Goal: Communication & Community: Answer question/provide support

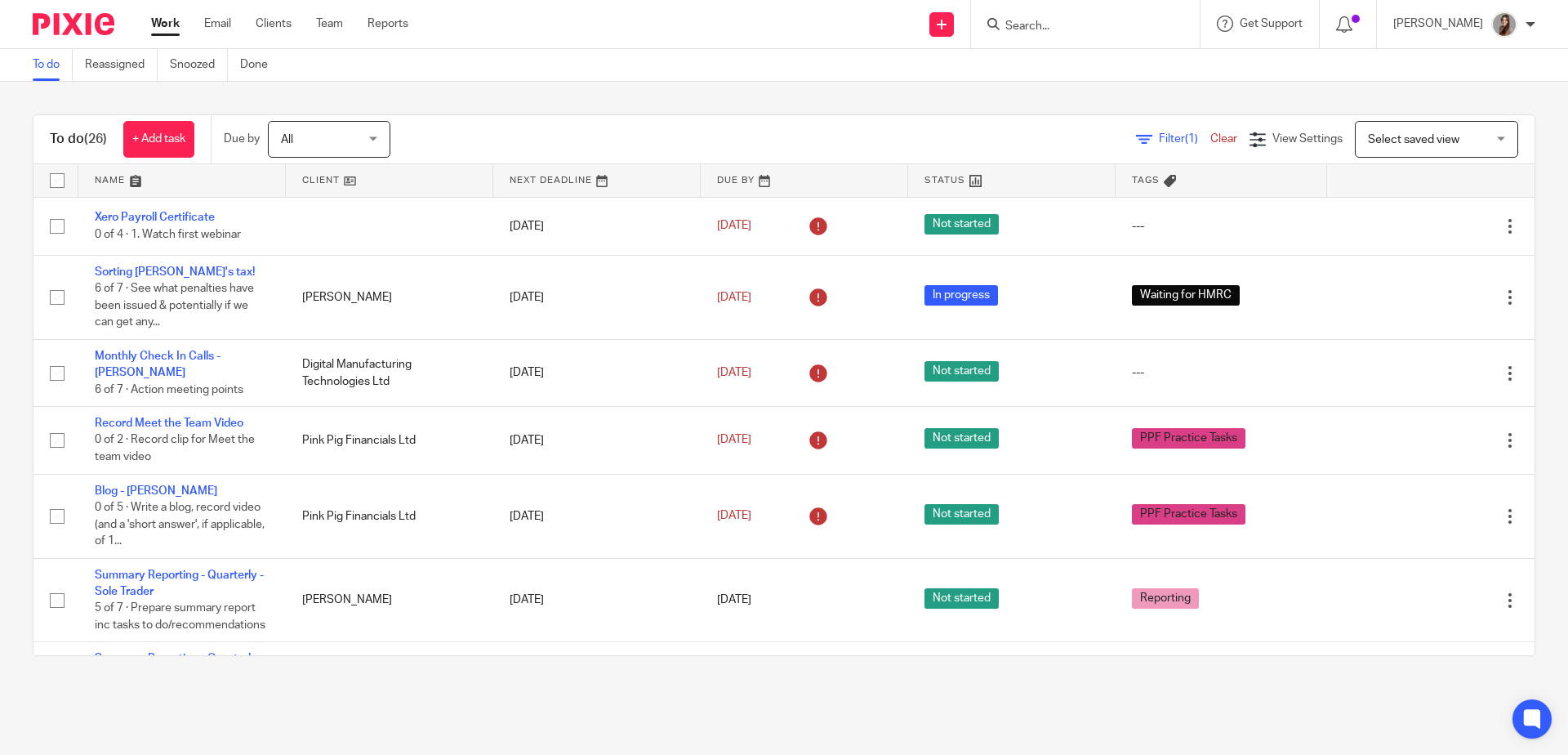
scroll to position [1589, 0]
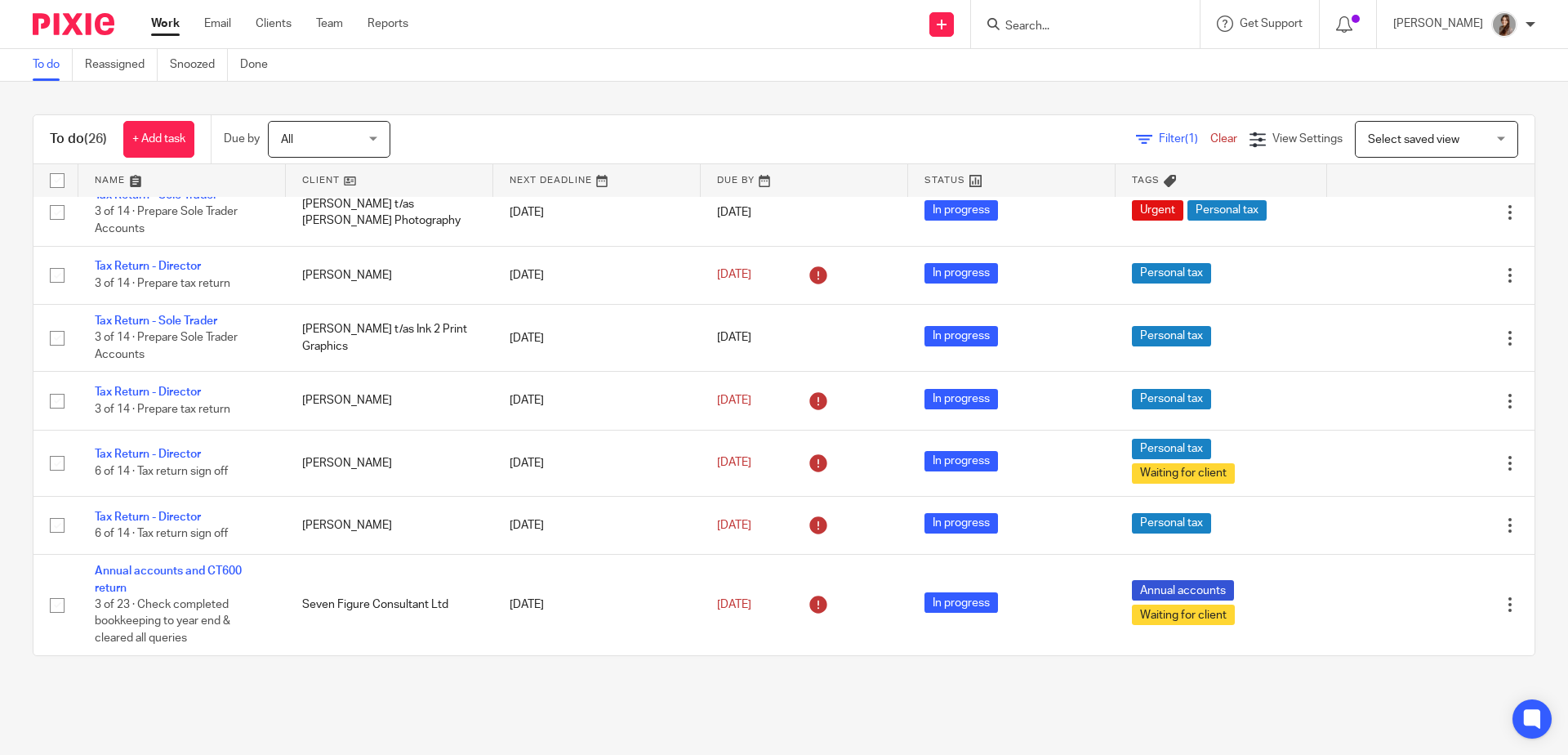
click at [1072, 14] on form at bounding box center [1090, 24] width 173 height 21
click at [1050, 23] on input "Search" at bounding box center [1077, 27] width 147 height 15
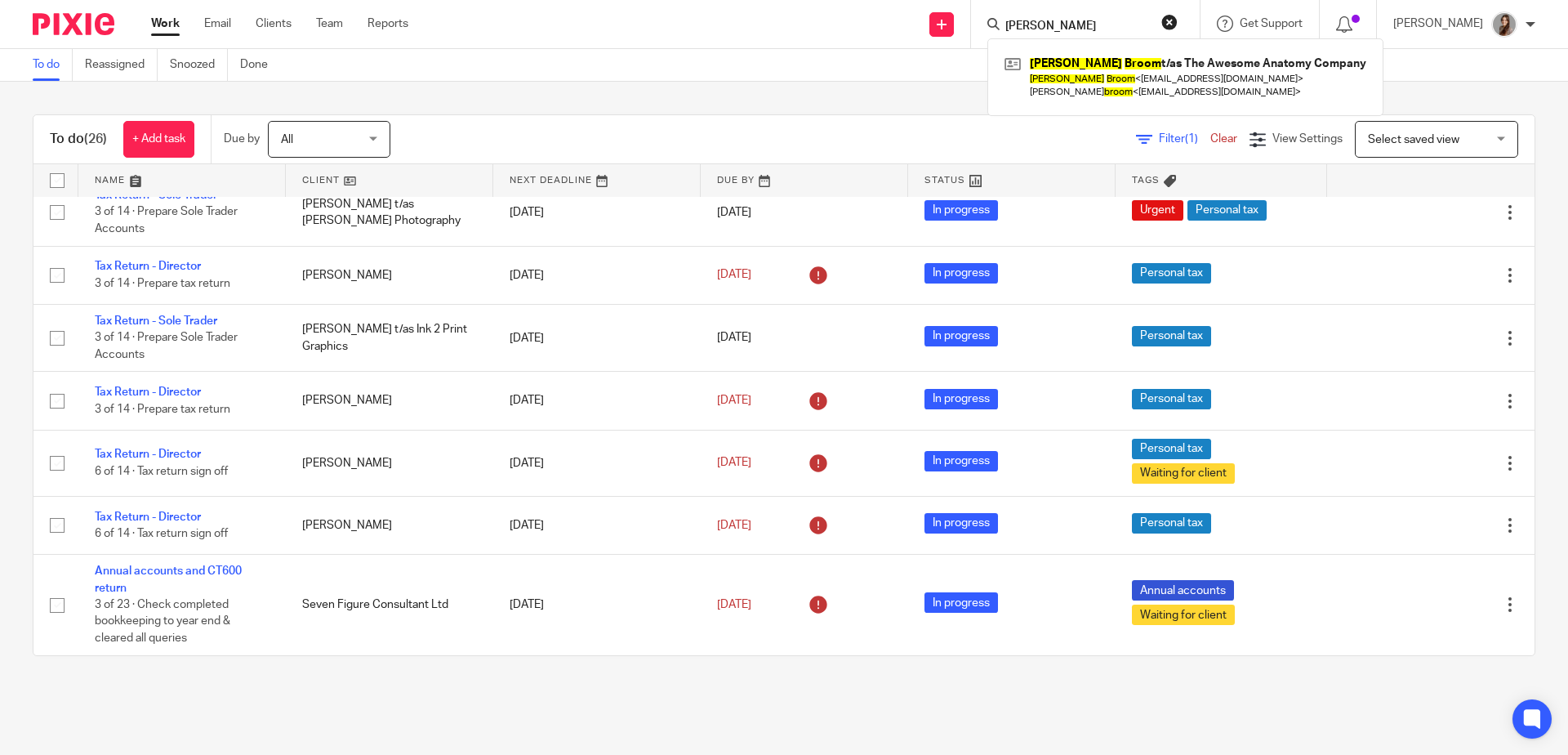
type input "sophie broom"
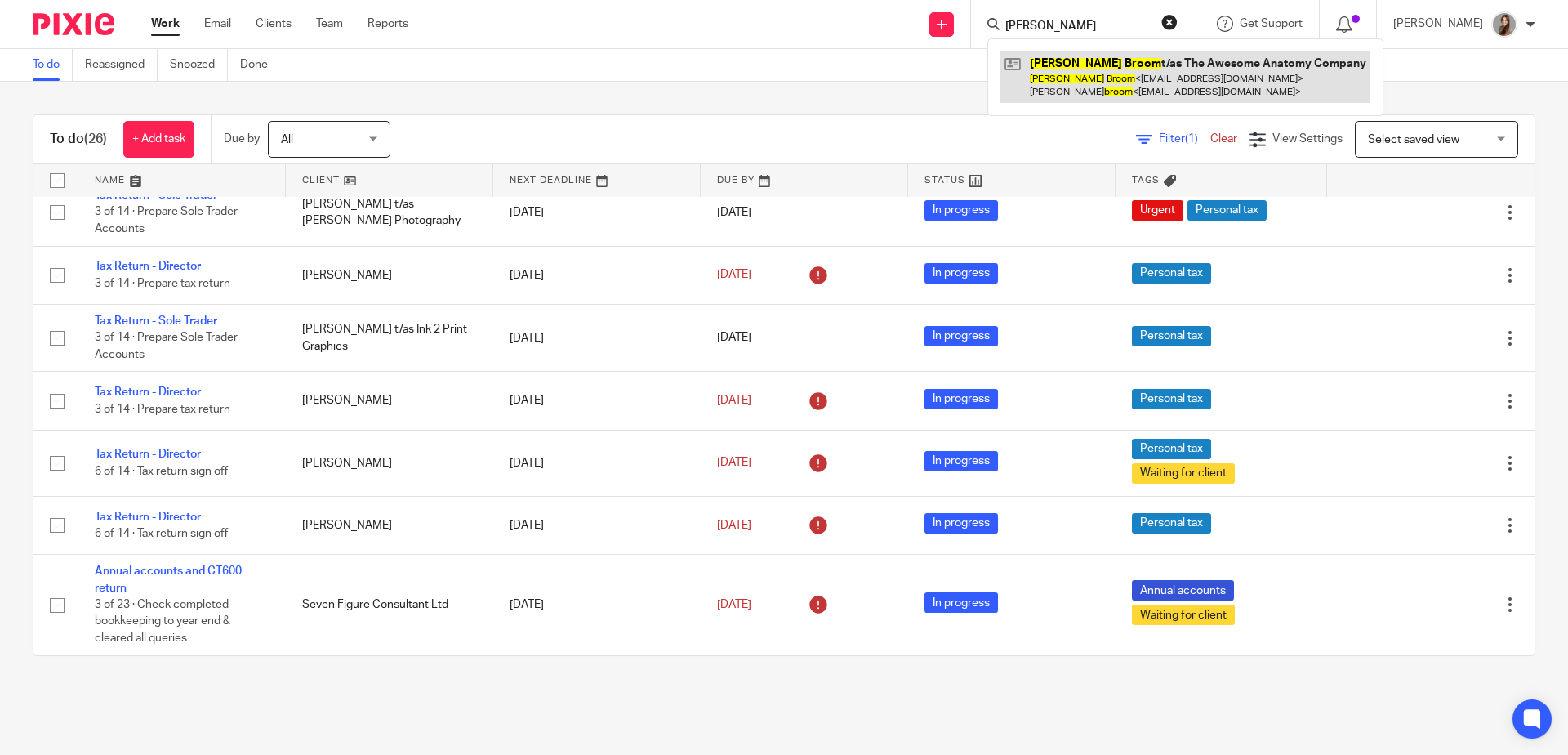
click at [1093, 88] on link at bounding box center [1185, 77] width 369 height 51
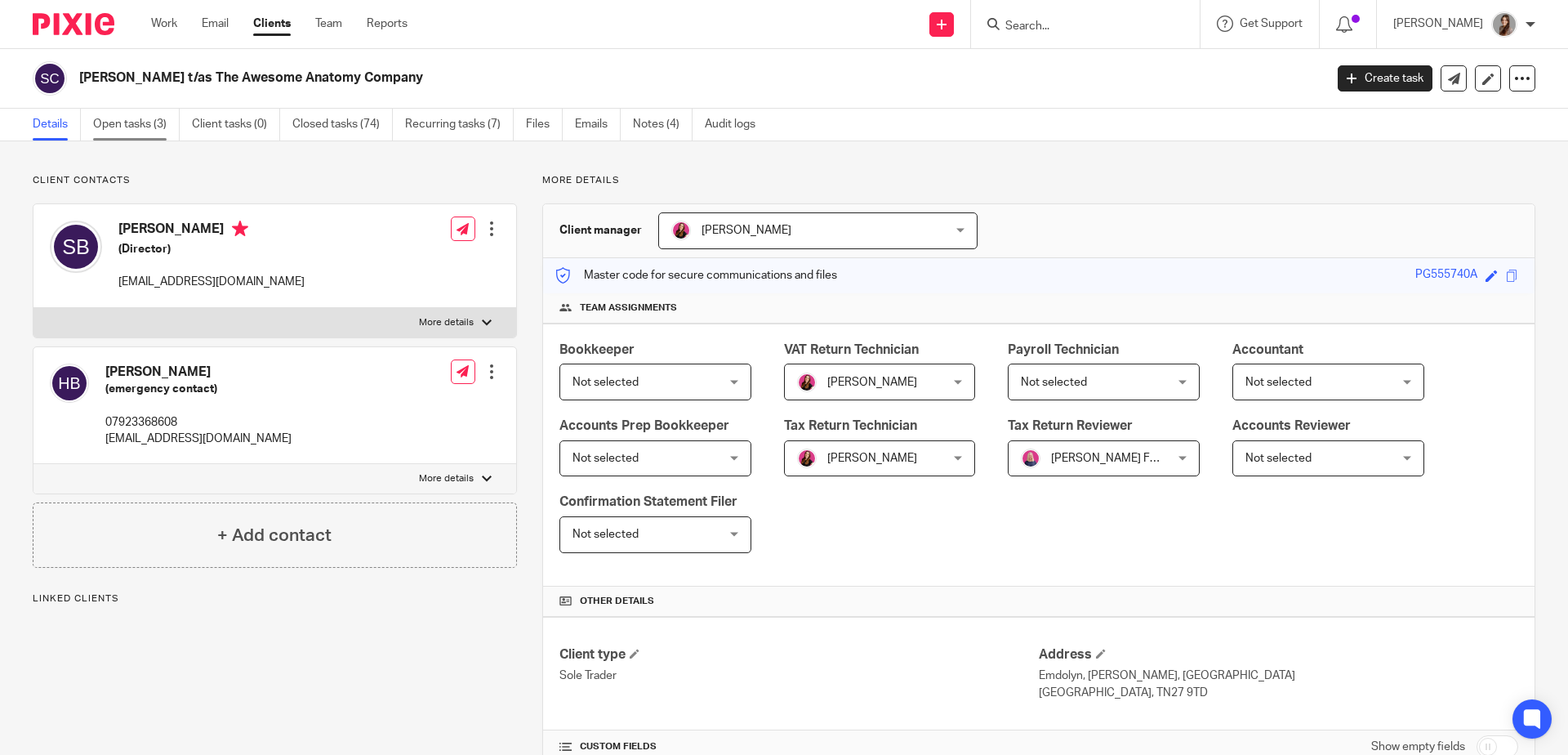
click at [147, 121] on link "Open tasks (3)" at bounding box center [136, 125] width 86 height 32
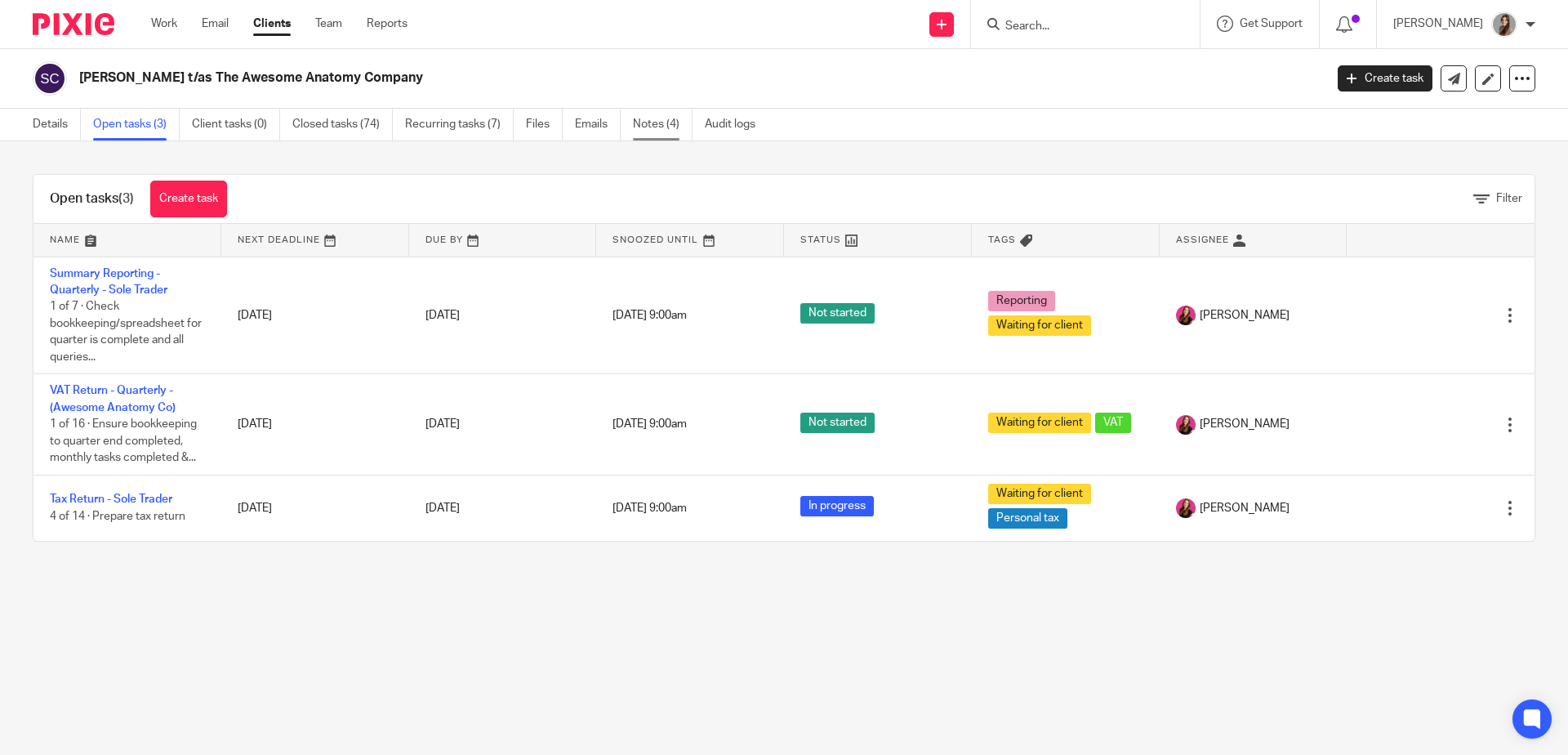
click at [671, 132] on link "Notes (4)" at bounding box center [663, 125] width 60 height 32
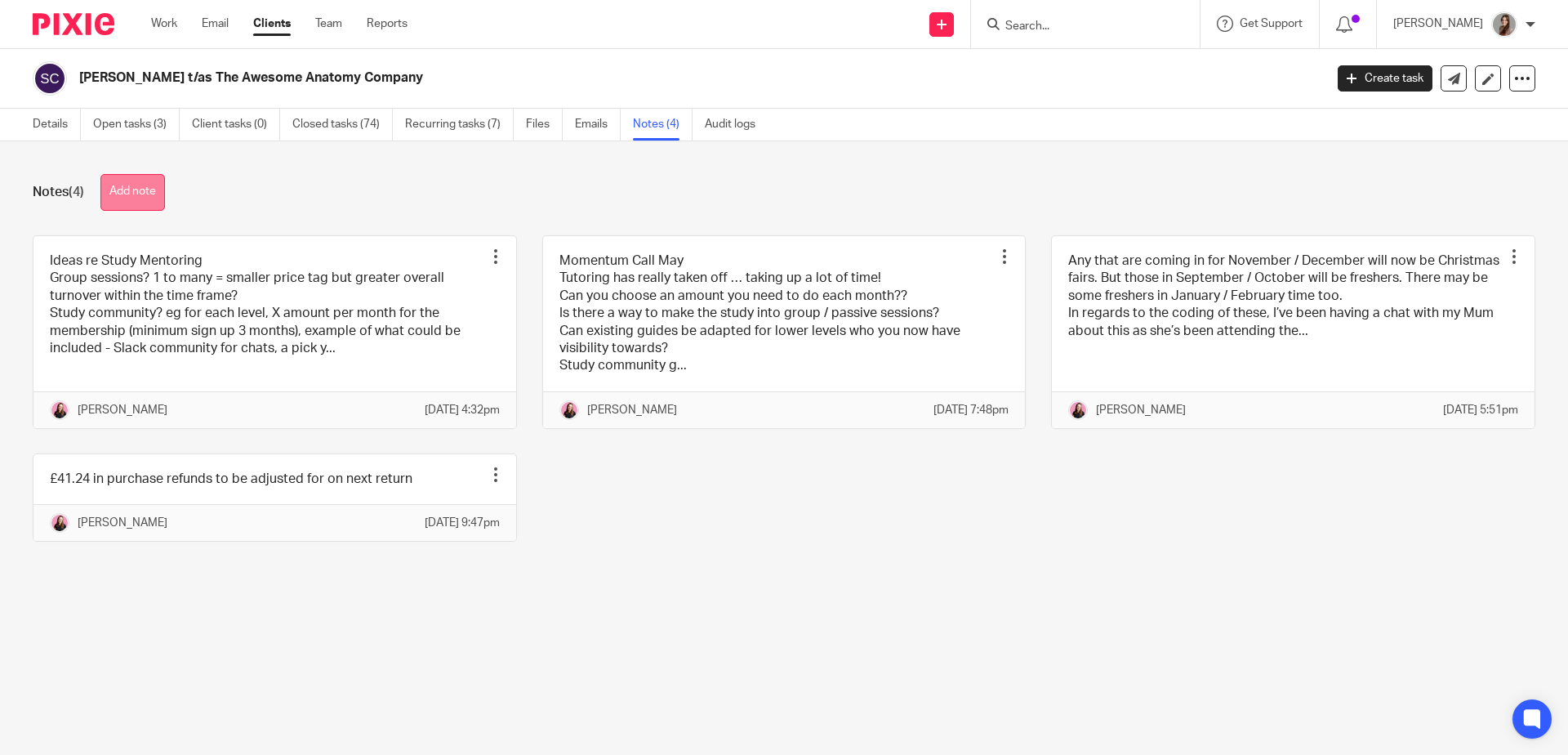
click at [150, 188] on button "Add note" at bounding box center [132, 191] width 65 height 37
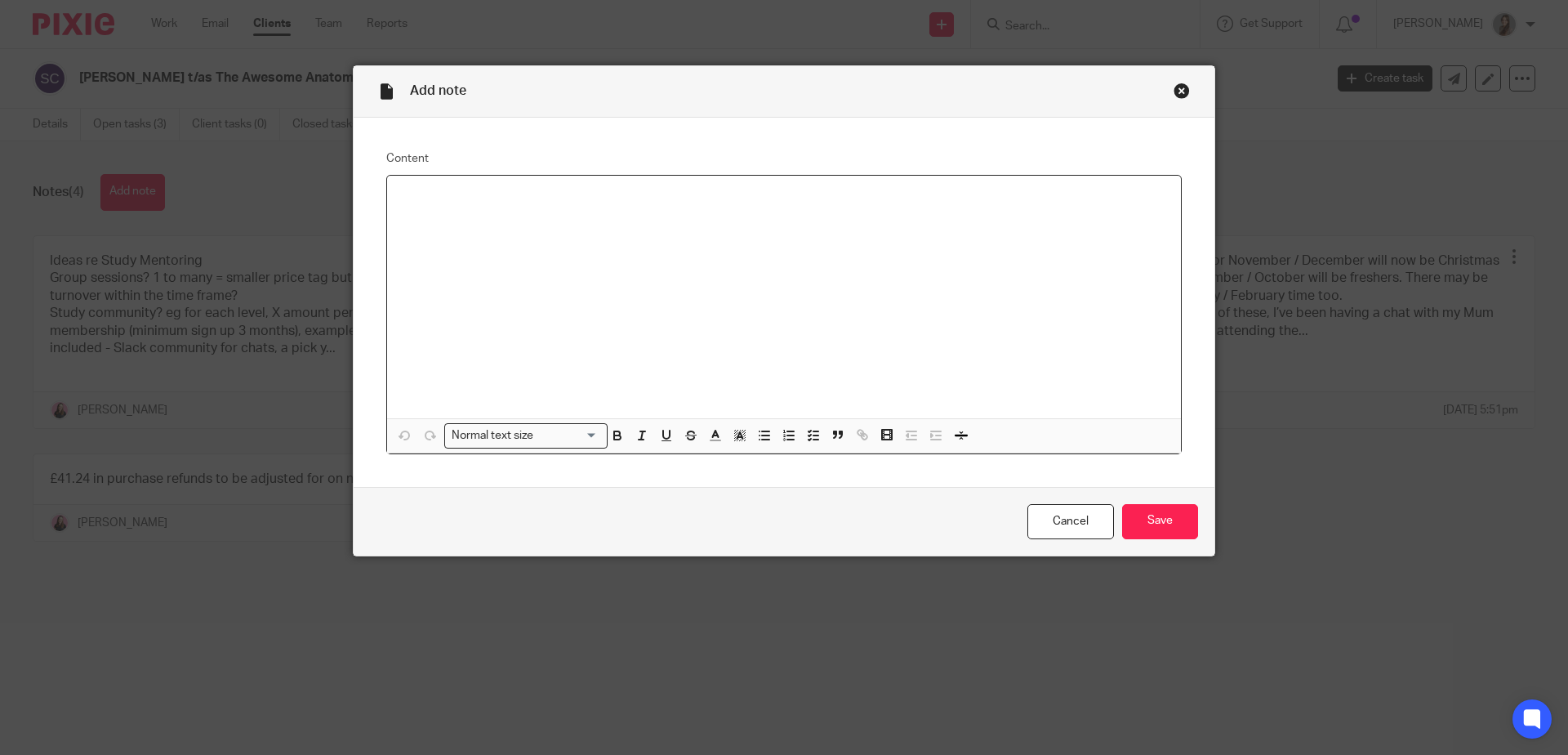
click at [408, 210] on div at bounding box center [784, 296] width 793 height 243
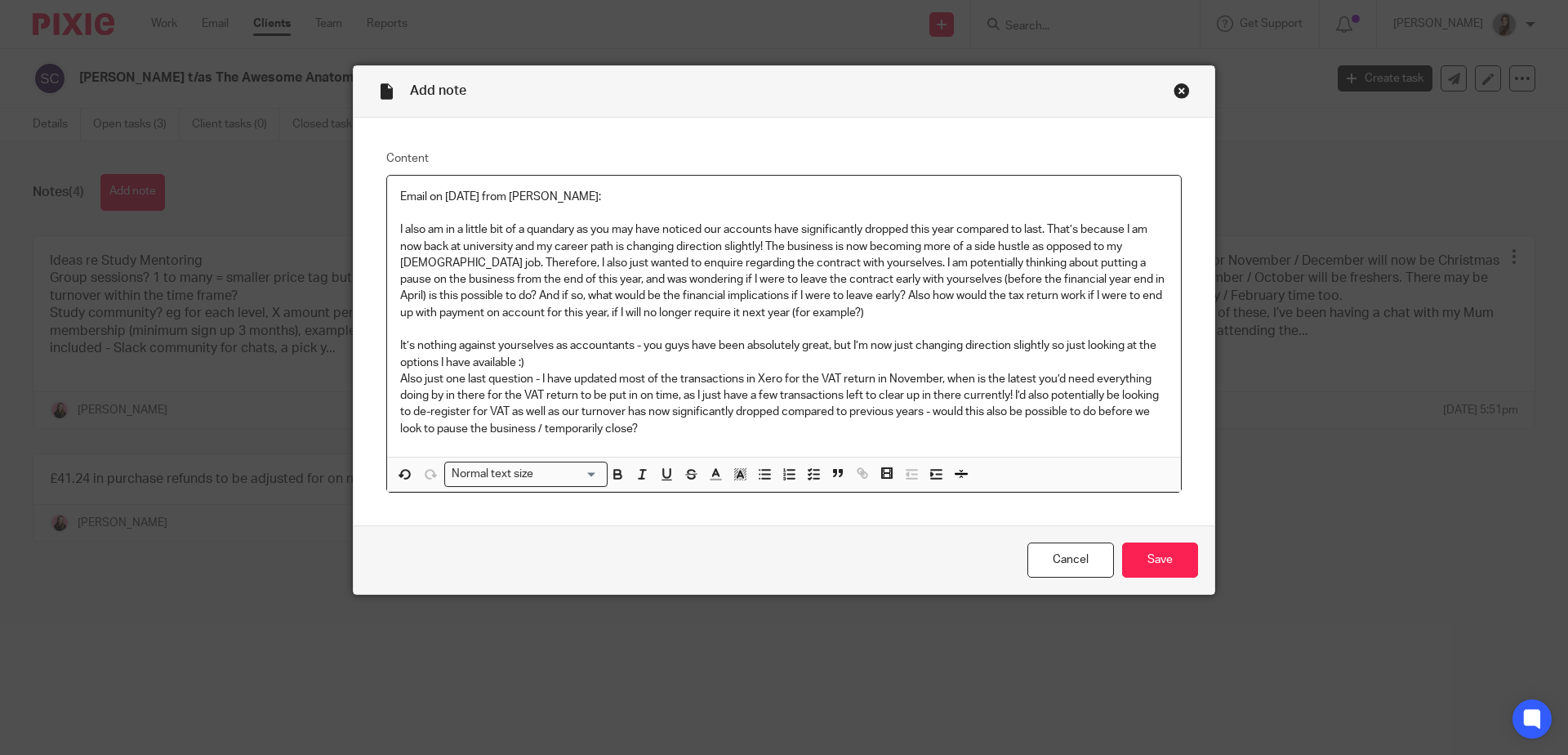
click at [539, 367] on p "I also am in a little bit of a quandary as you may have noticed our accounts ha…" at bounding box center [784, 328] width 767 height 215
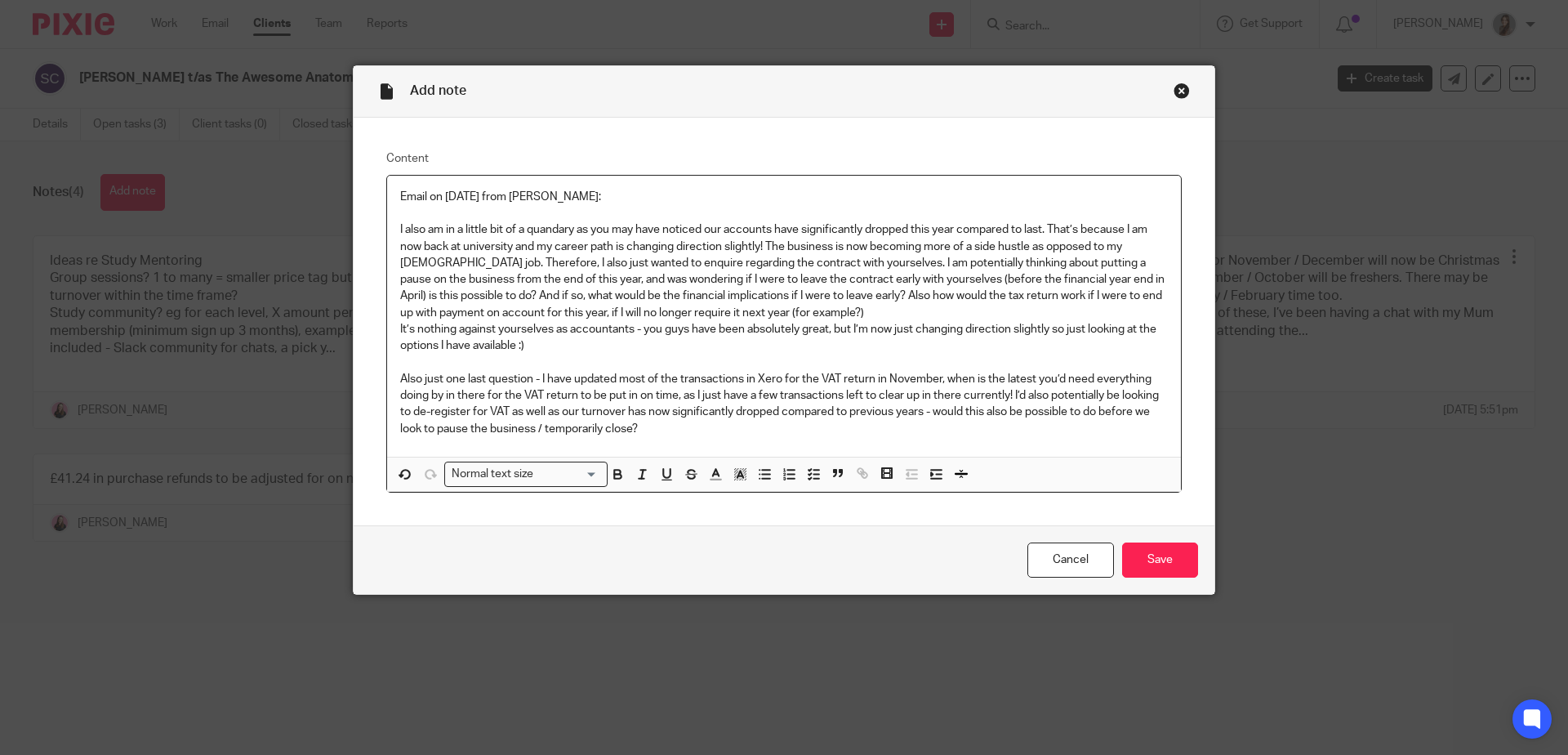
click at [824, 318] on p "I also am in a little bit of a quandary as you may have noticed our accounts ha…" at bounding box center [784, 287] width 767 height 132
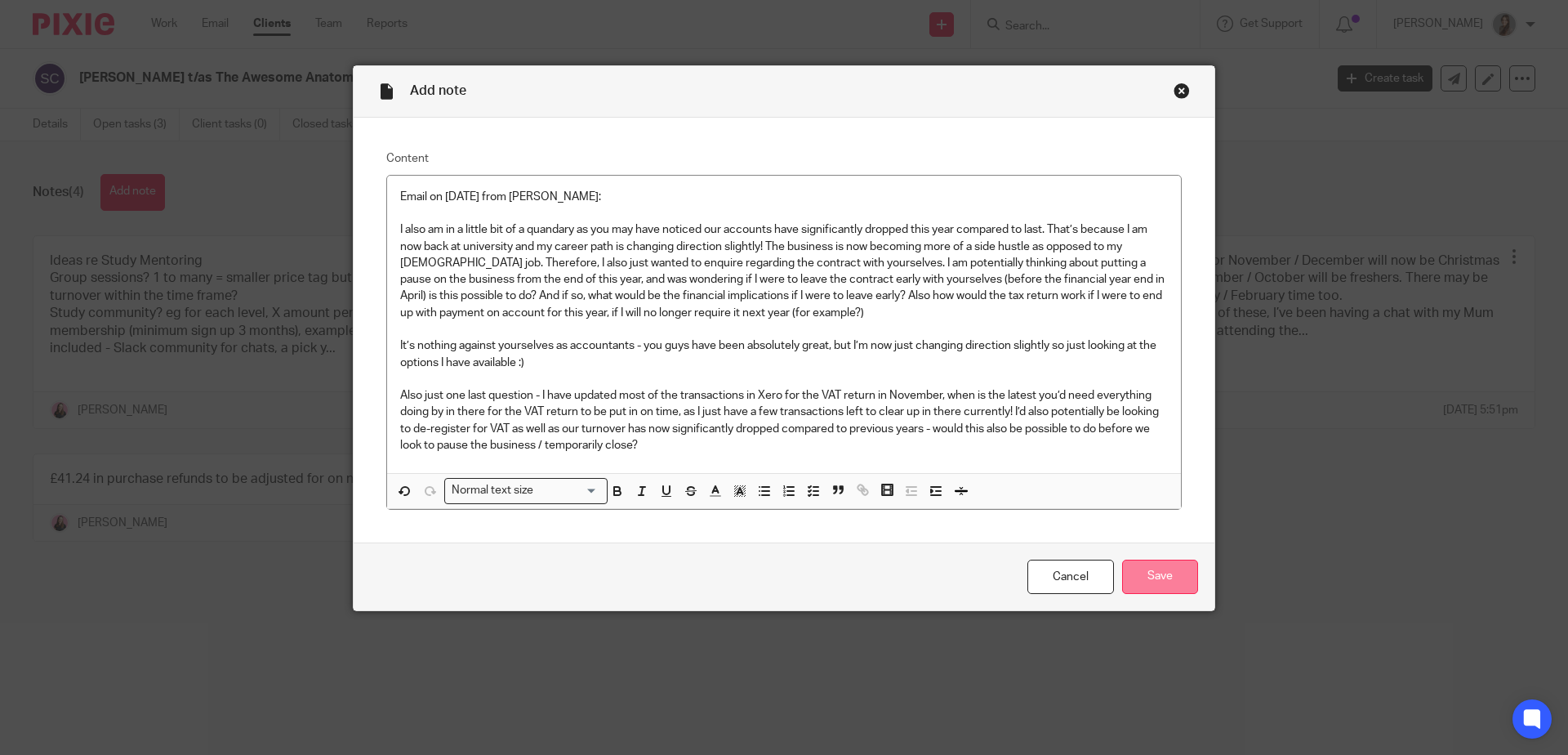
click at [1153, 582] on input "Save" at bounding box center [1159, 576] width 76 height 35
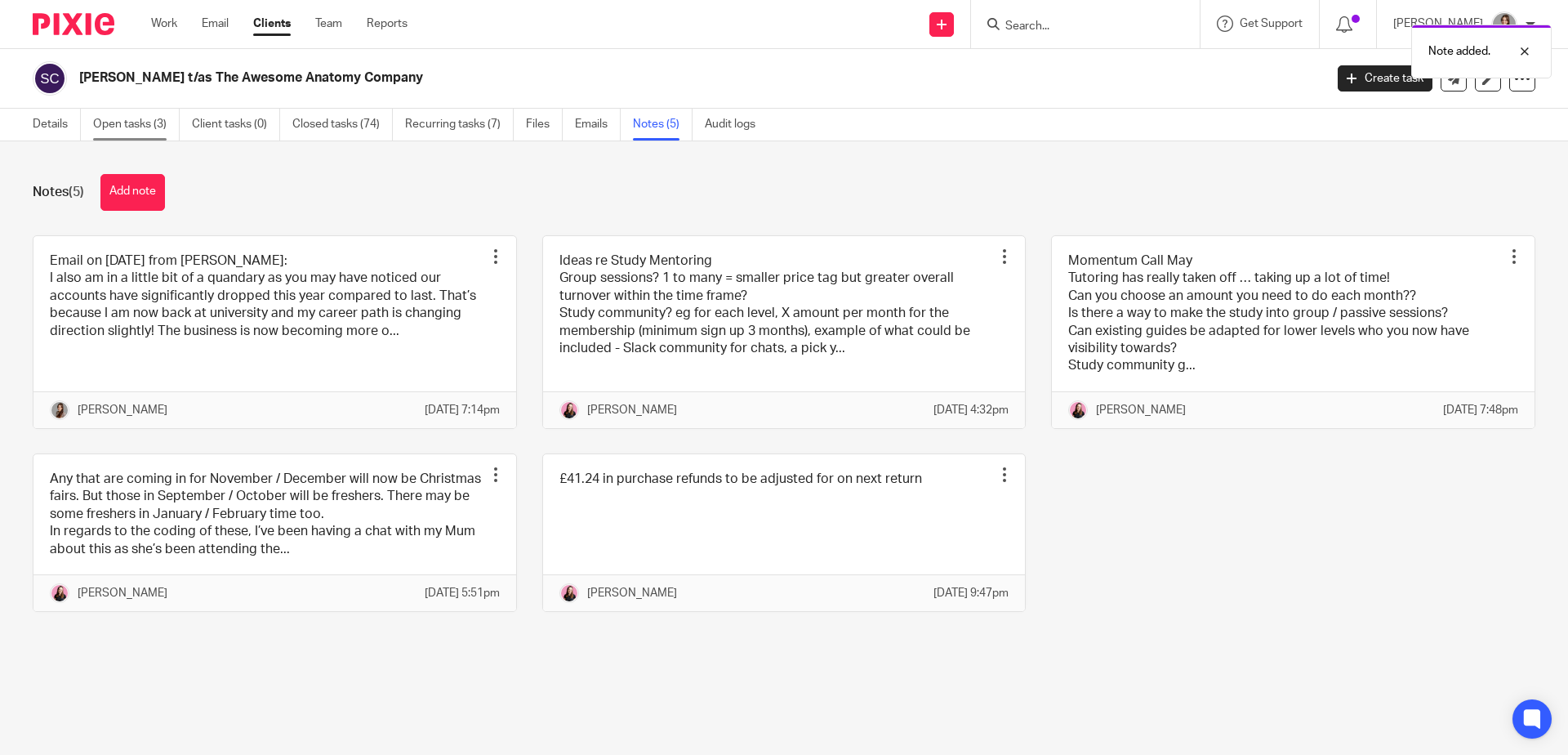
click at [128, 122] on link "Open tasks (3)" at bounding box center [136, 125] width 86 height 32
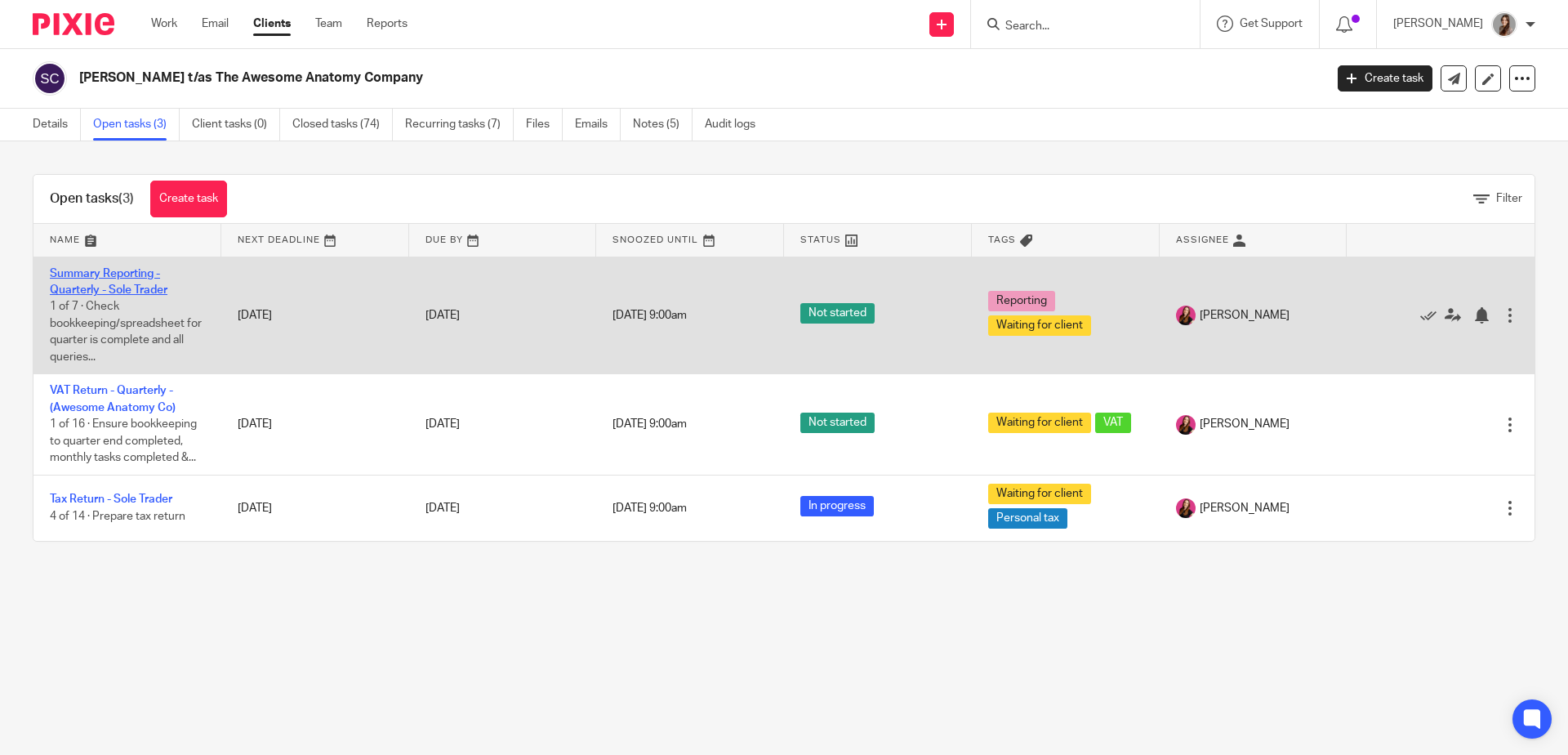
click at [132, 283] on link "Summary Reporting - Quarterly - Sole Trader" at bounding box center [108, 282] width 117 height 28
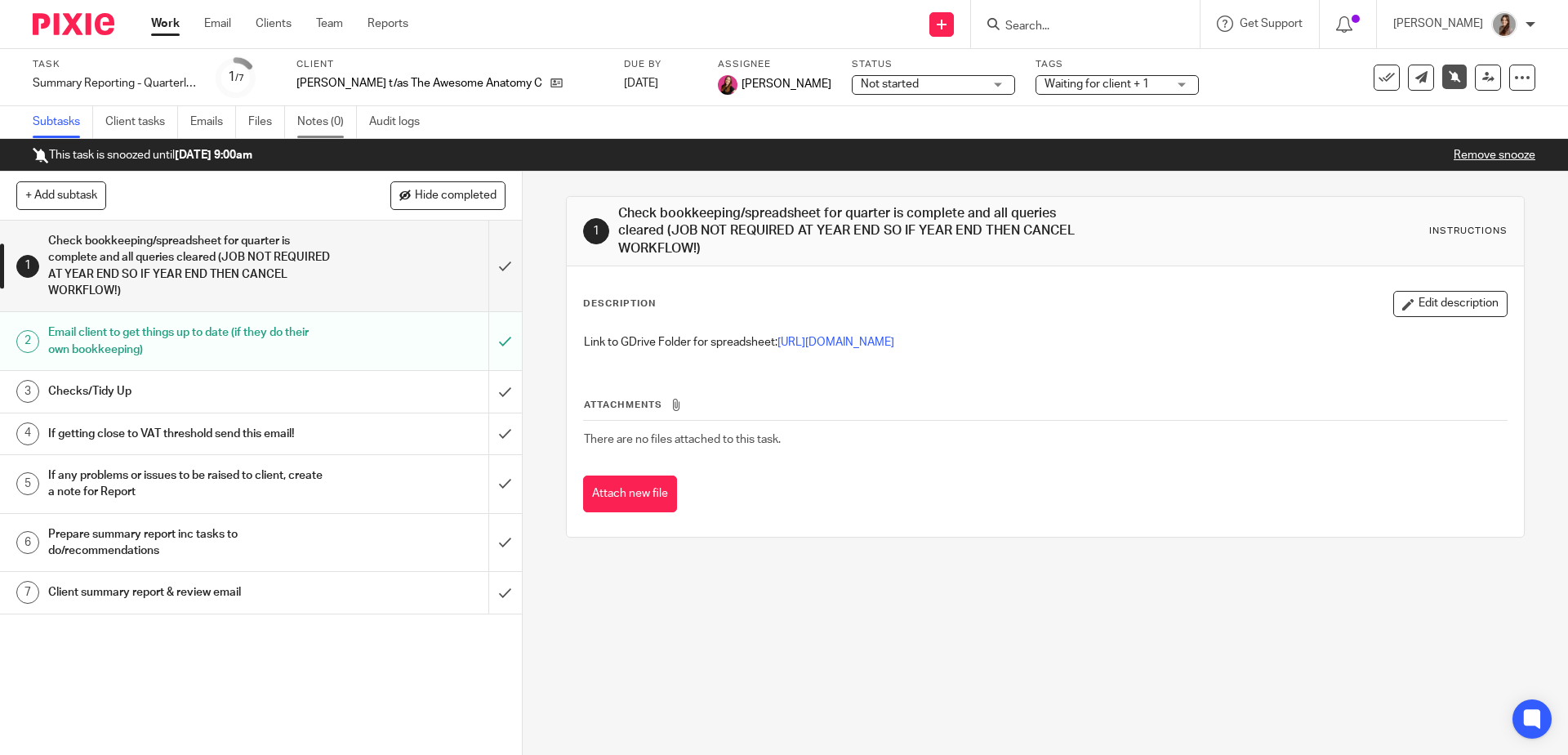
click at [328, 128] on link "Notes (0)" at bounding box center [327, 122] width 60 height 32
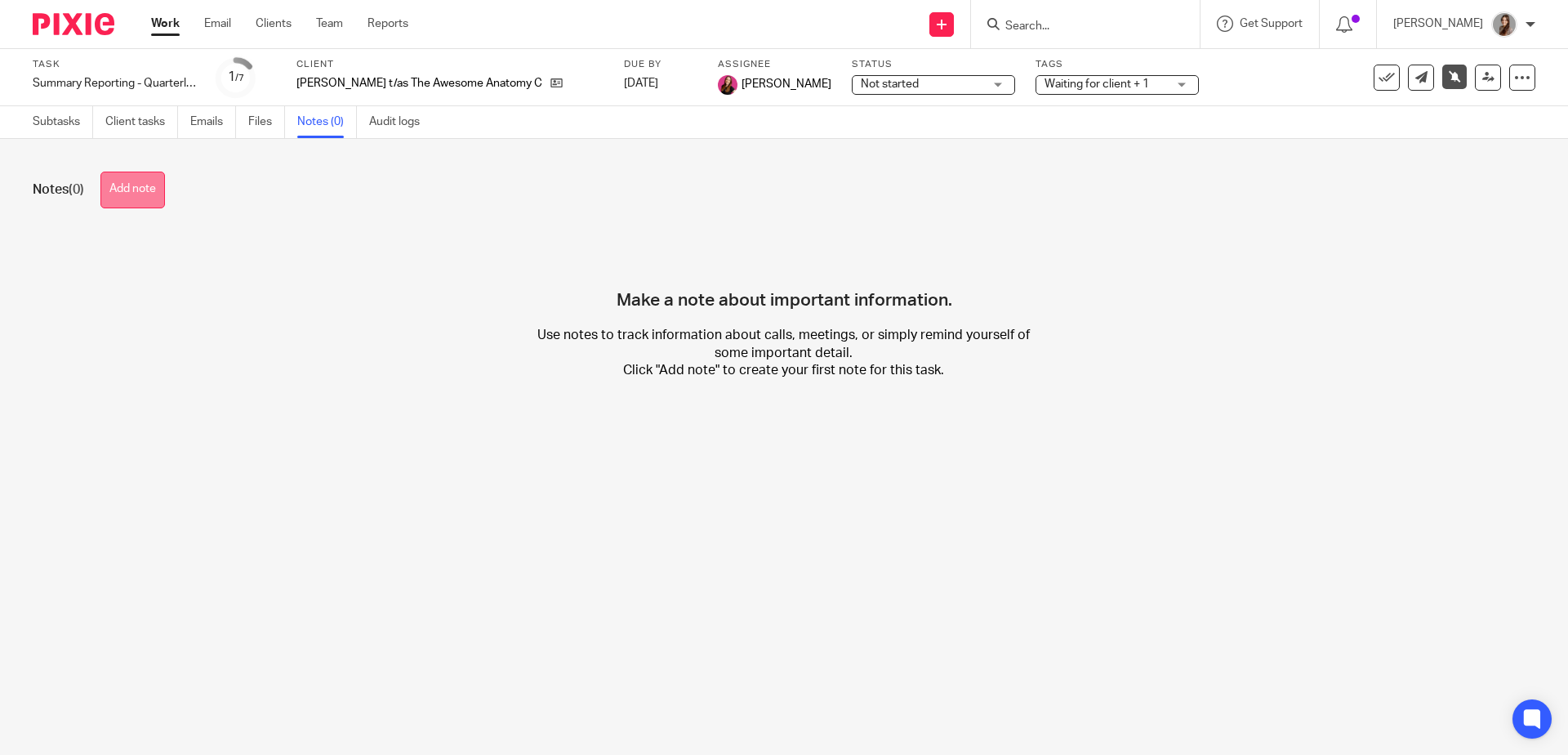
click at [127, 187] on button "Add note" at bounding box center [132, 189] width 65 height 37
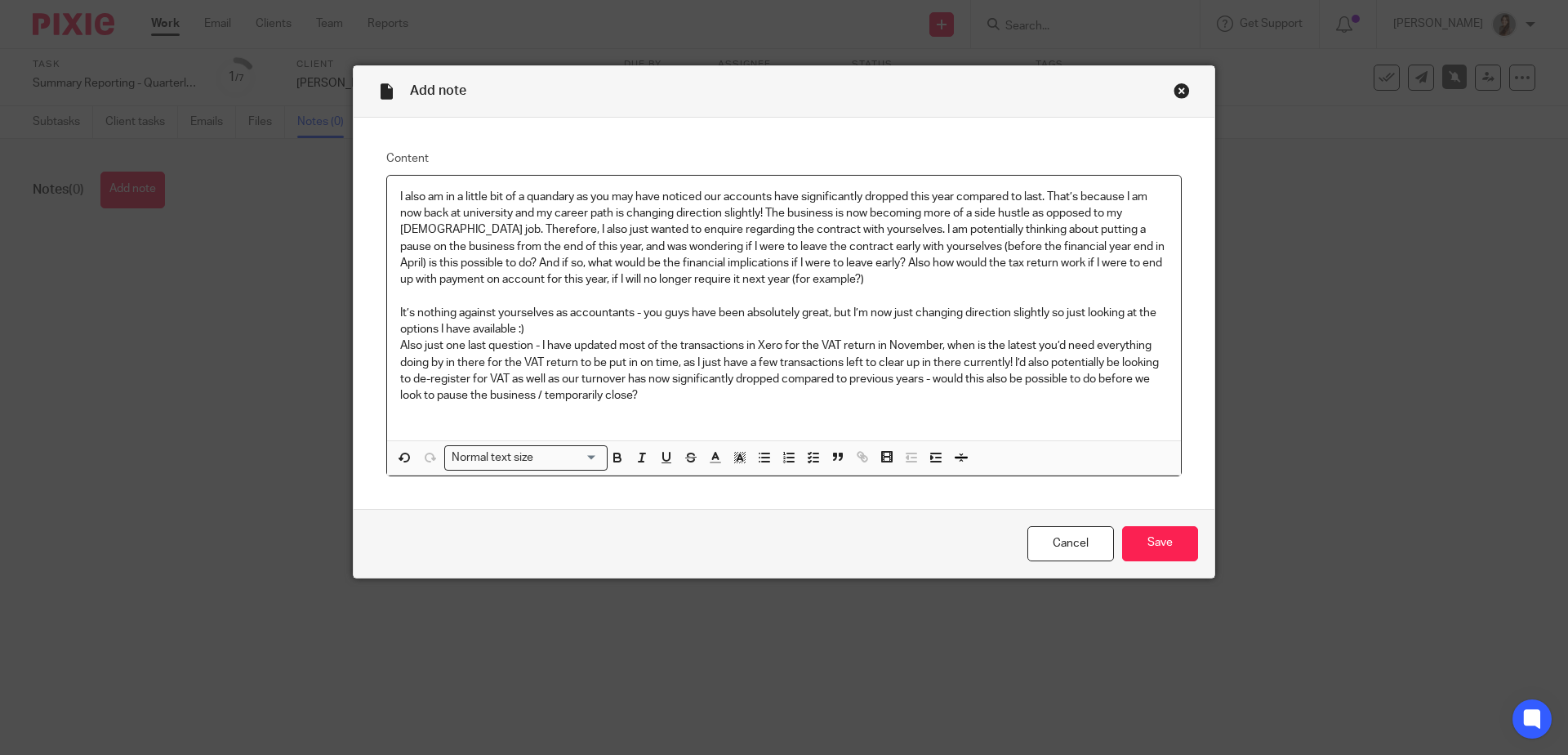
click at [547, 335] on p "I also am in a little bit of a quandary as you may have noticed our accounts ha…" at bounding box center [784, 295] width 767 height 215
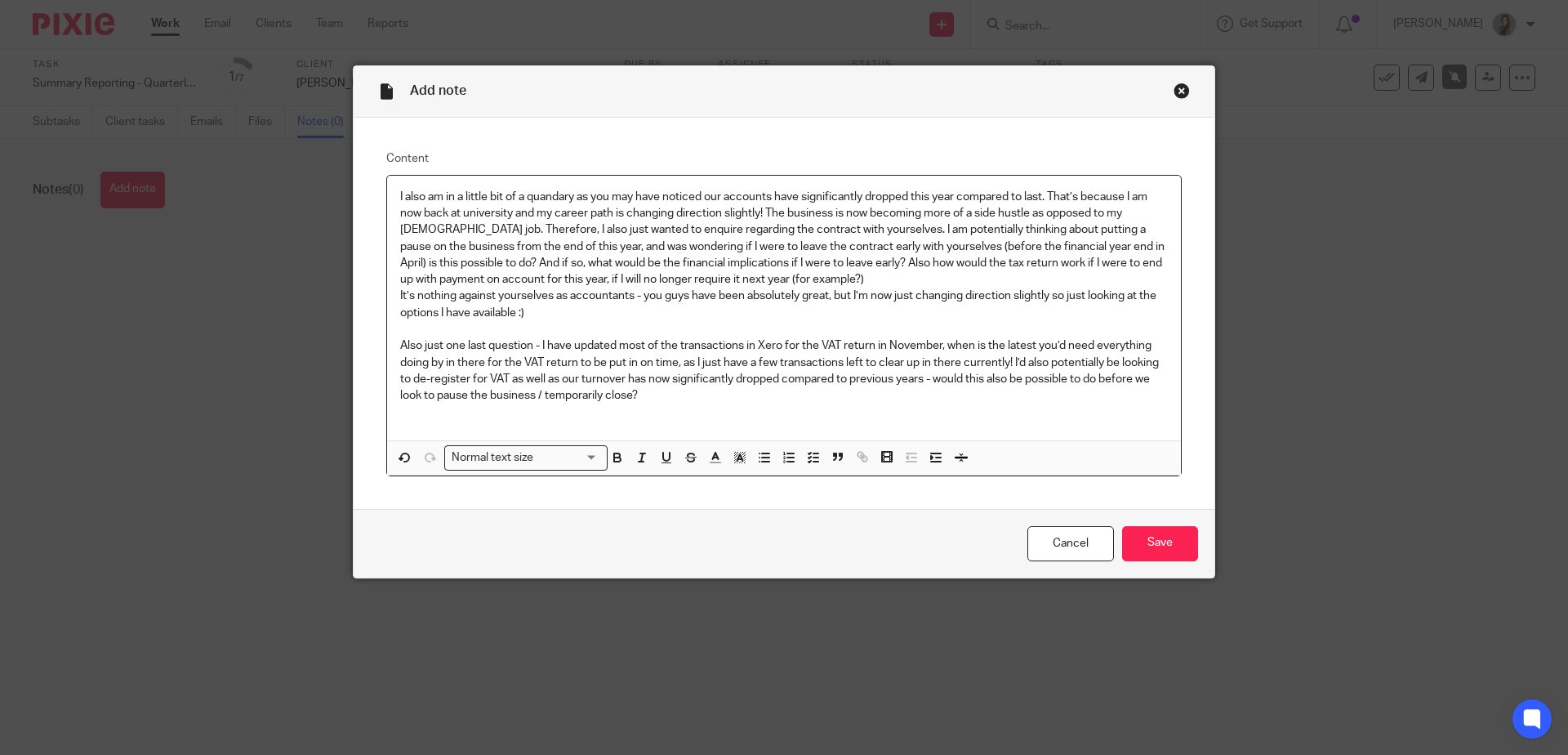
click at [864, 288] on p "I also am in a little bit of a quandary as you may have noticed our accounts ha…" at bounding box center [784, 254] width 767 height 132
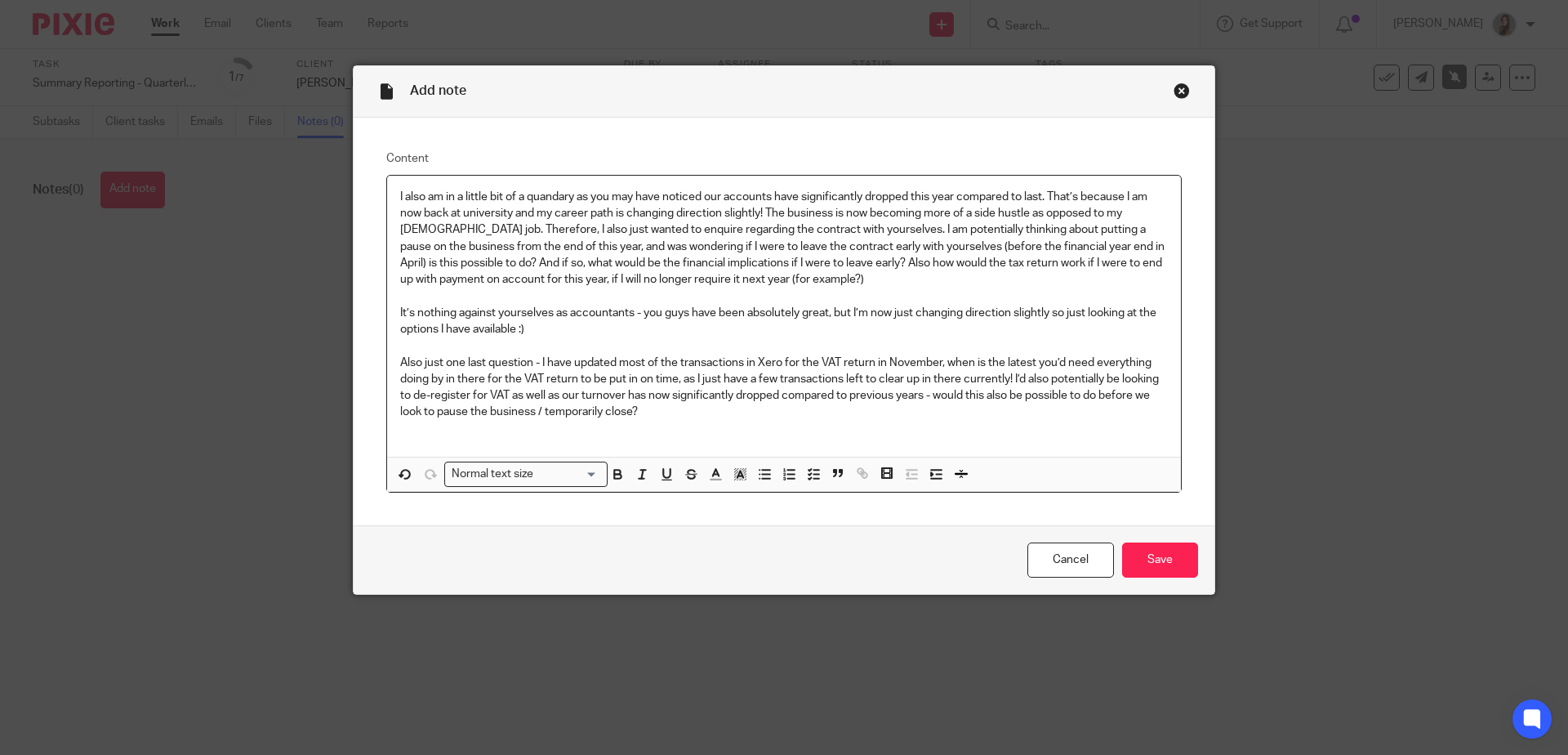
click at [389, 196] on div "I also am in a little bit of a quandary as you may have noticed our accounts ha…" at bounding box center [784, 316] width 793 height 281
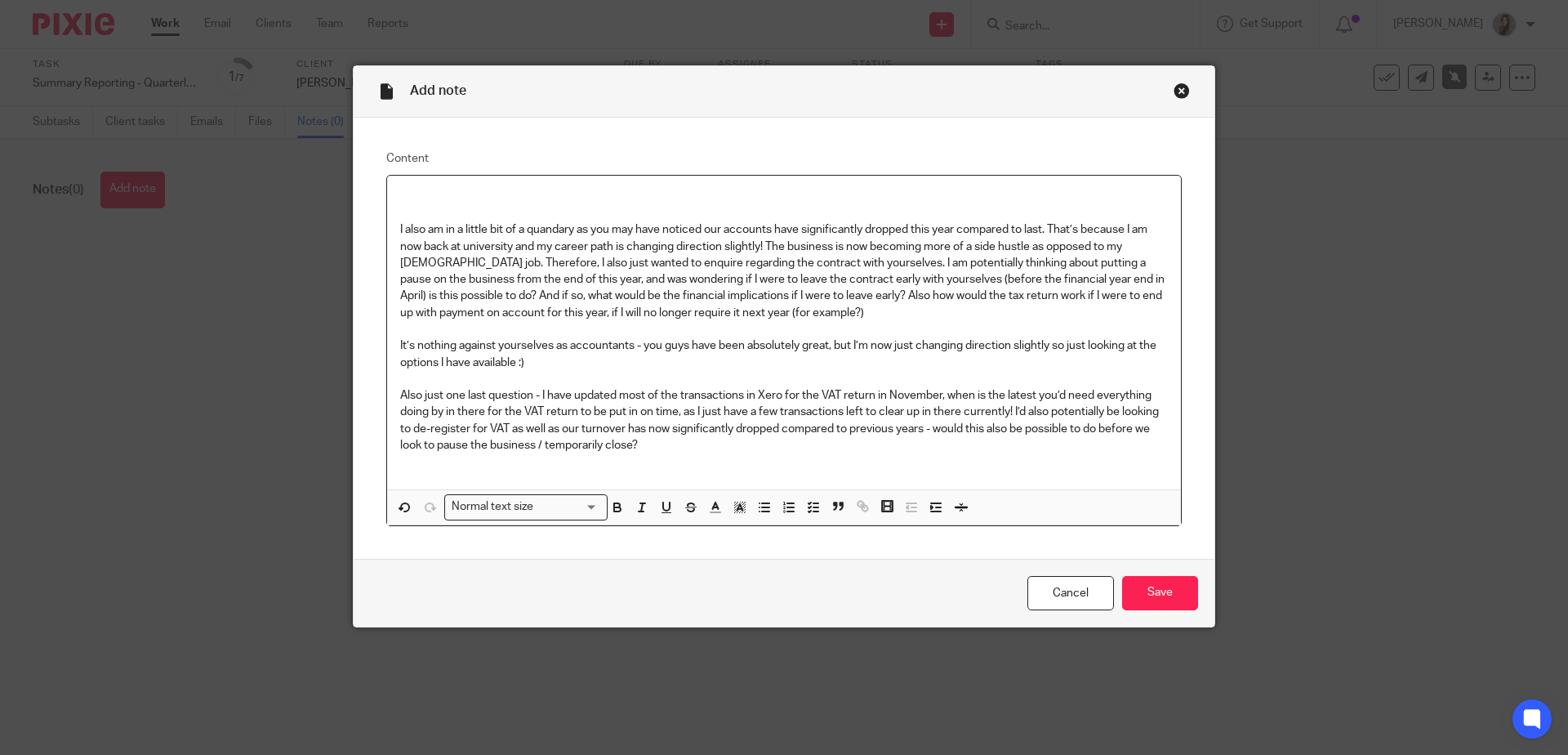
click at [400, 192] on p at bounding box center [784, 196] width 767 height 16
click at [1179, 595] on input "Save" at bounding box center [1159, 593] width 76 height 35
